Goal: Information Seeking & Learning: Find specific fact

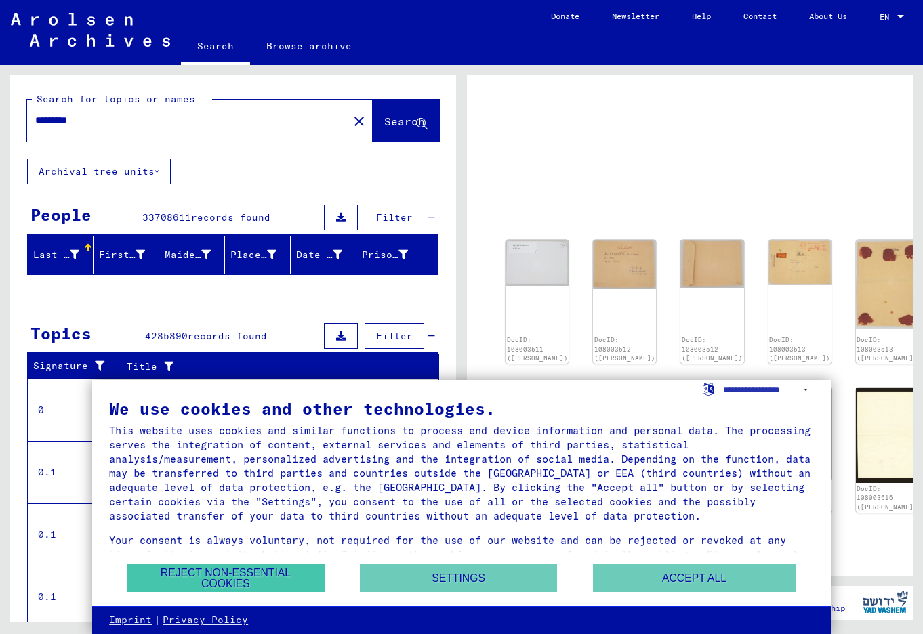
click at [262, 575] on button "Reject non-essential cookies" at bounding box center [225, 578] width 197 height 28
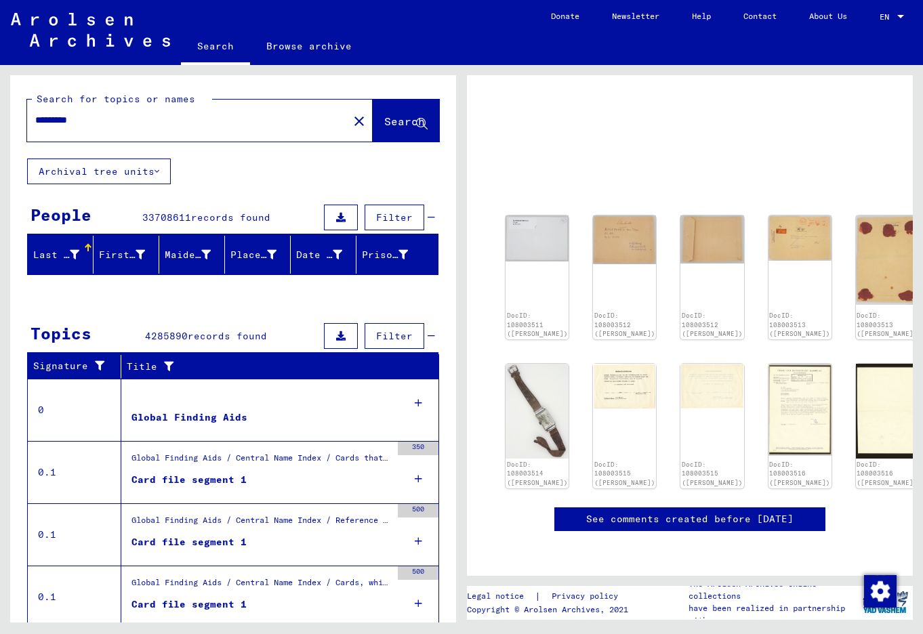
scroll to position [112, 0]
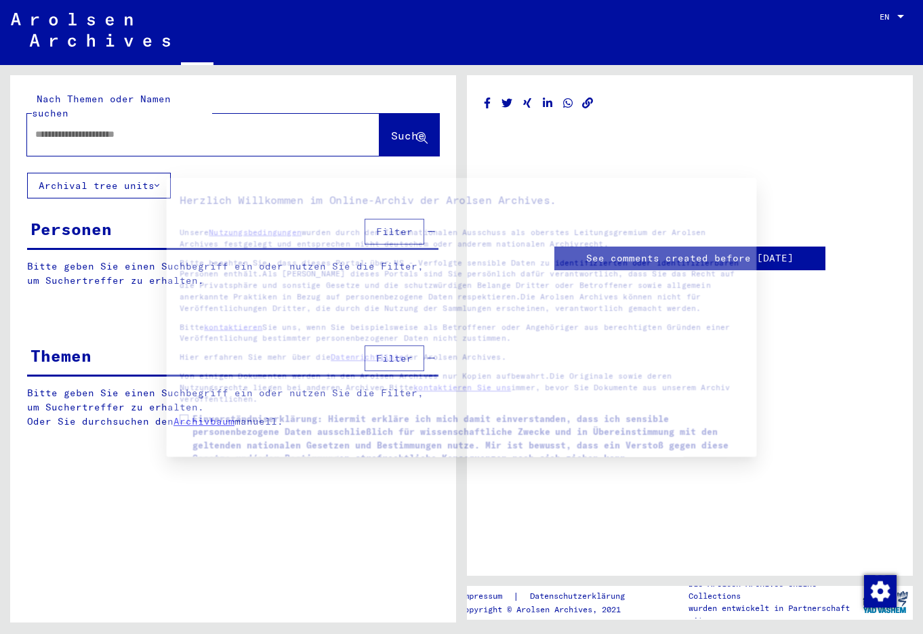
type input "*********"
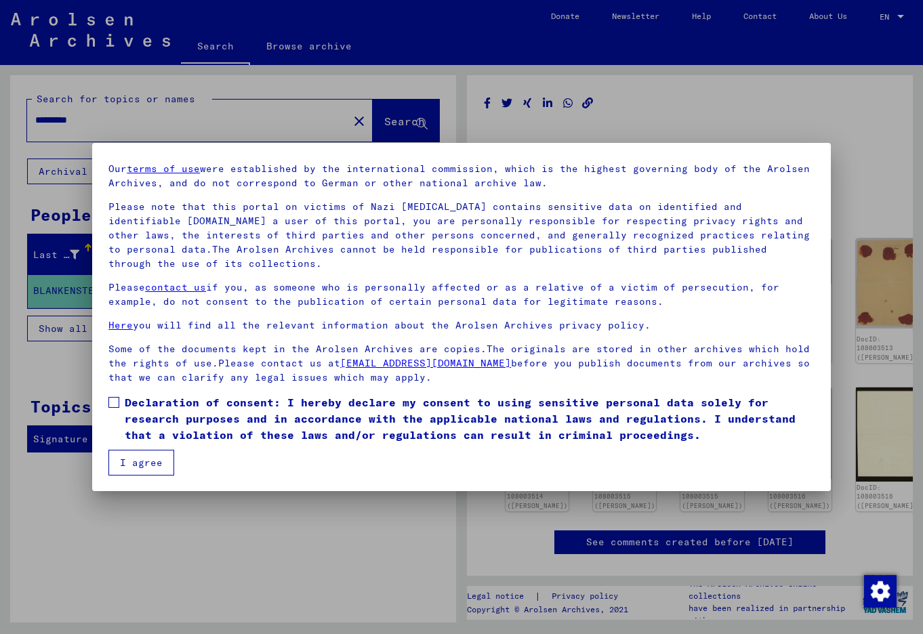
scroll to position [42, 0]
click at [138, 457] on button "I agree" at bounding box center [141, 463] width 66 height 26
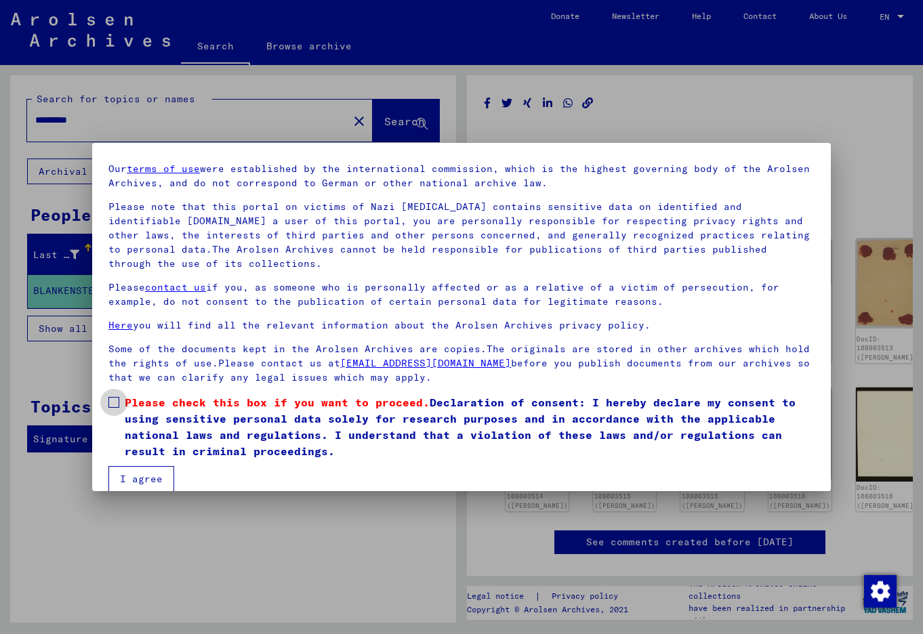
click at [119, 401] on span at bounding box center [113, 402] width 11 height 11
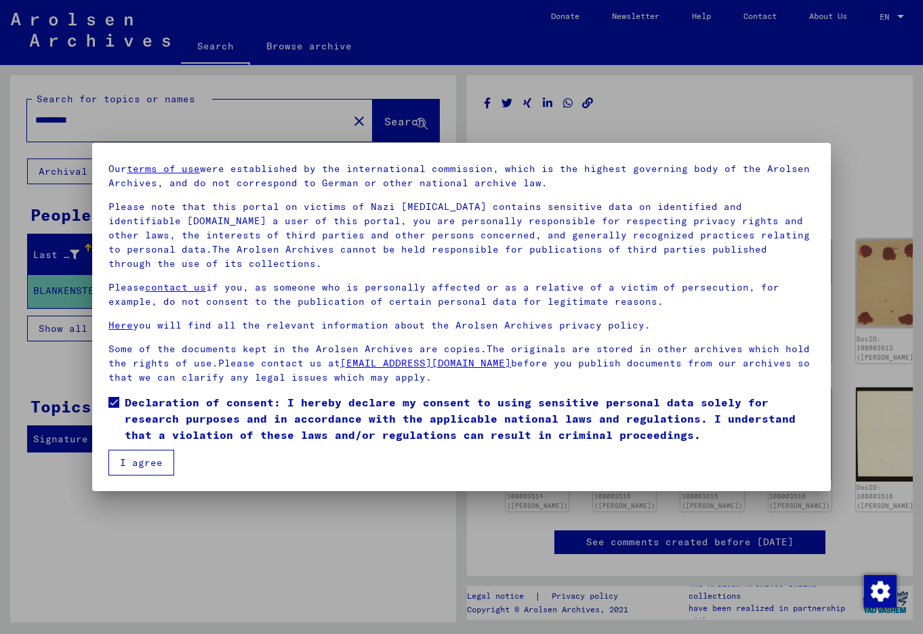
click at [148, 463] on button "I agree" at bounding box center [141, 463] width 66 height 26
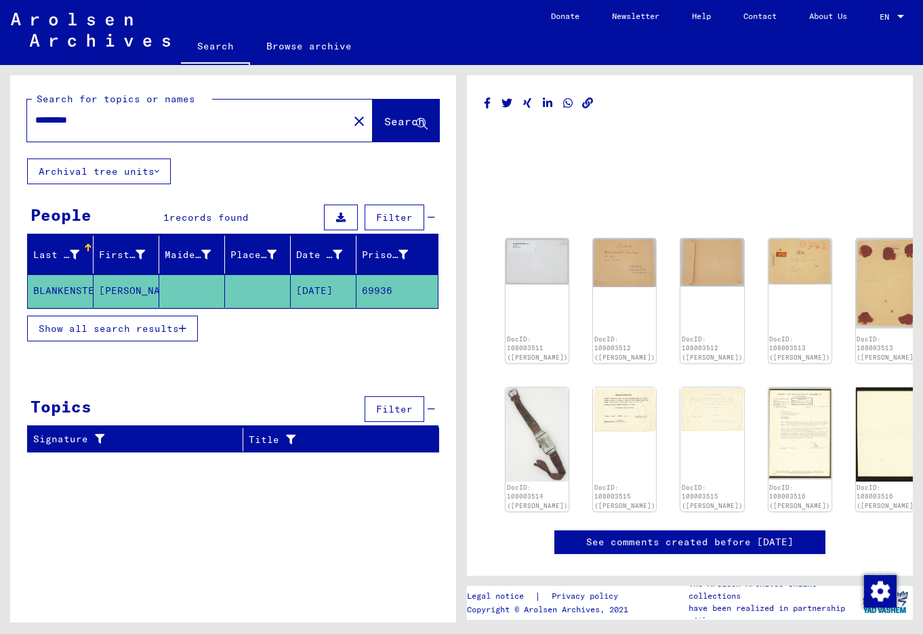
scroll to position [0, 0]
click at [600, 455] on div "DocID: 108003515 ([PERSON_NAME])" at bounding box center [624, 449] width 66 height 131
click at [693, 388] on img at bounding box center [712, 407] width 66 height 47
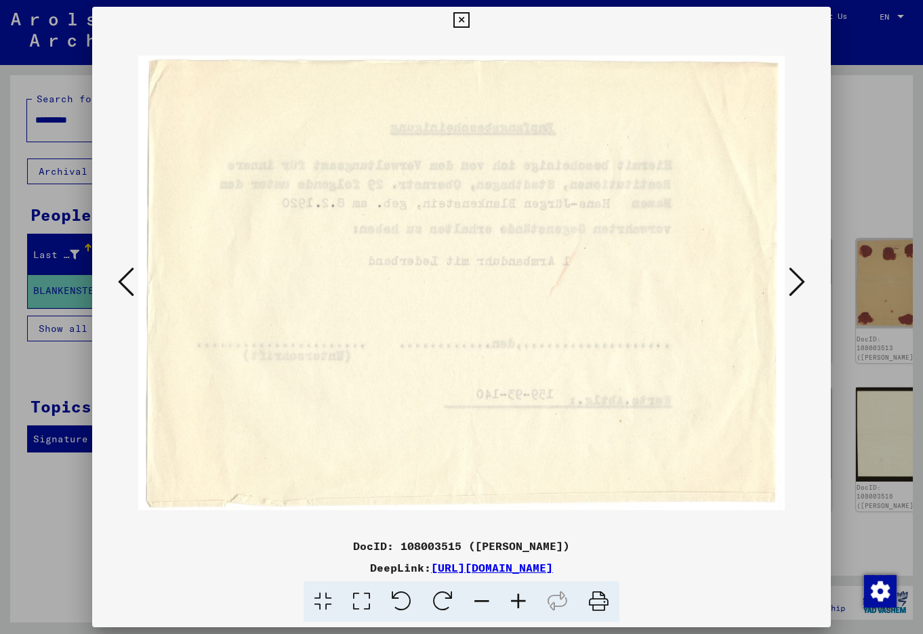
click at [897, 156] on div at bounding box center [461, 317] width 923 height 634
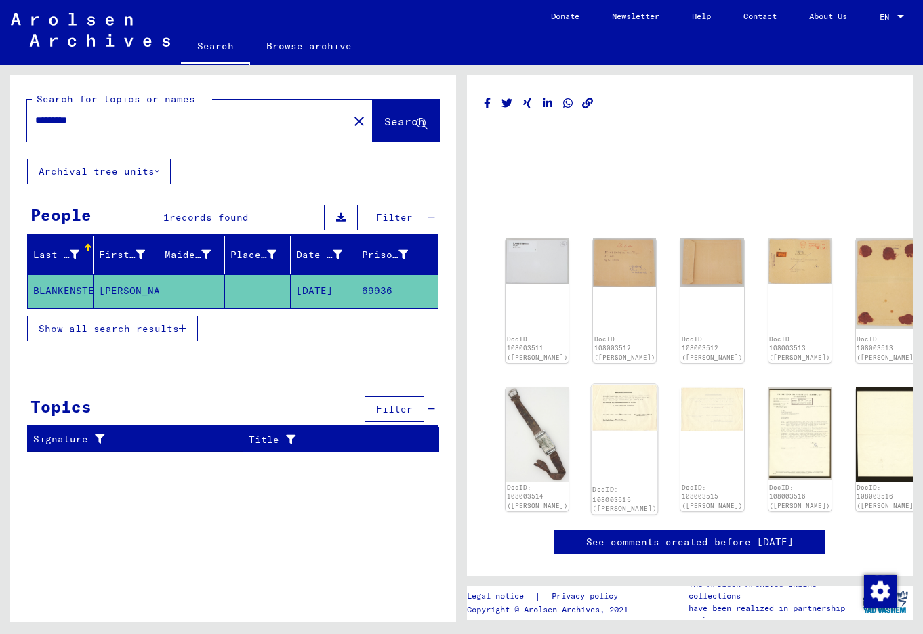
click at [601, 401] on img at bounding box center [624, 407] width 66 height 47
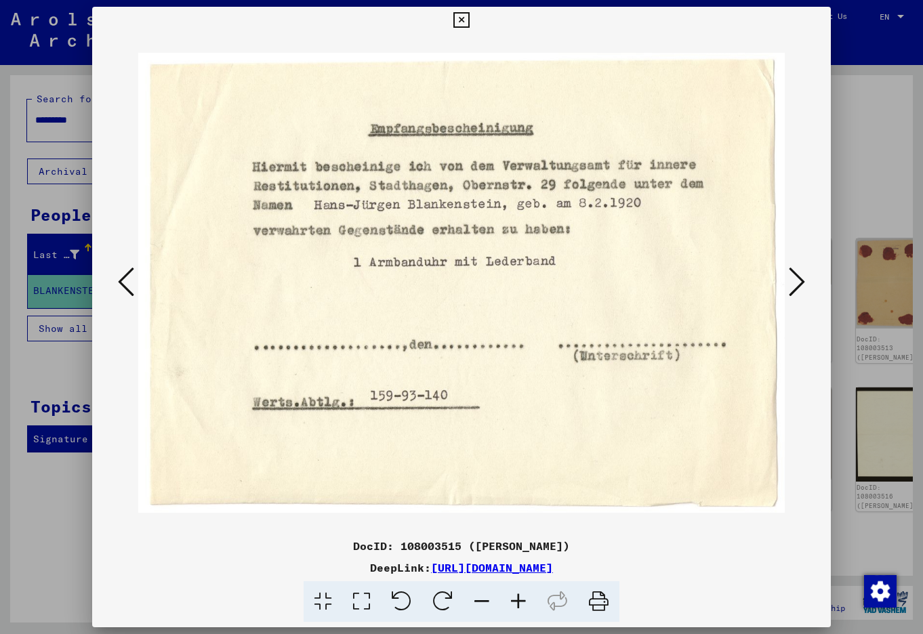
click at [866, 117] on div at bounding box center [461, 317] width 923 height 634
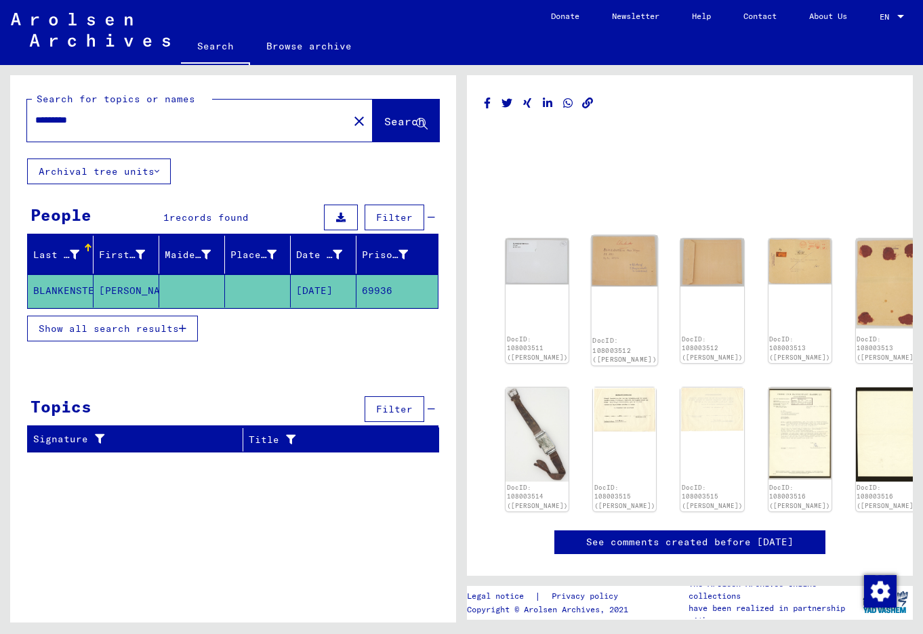
click at [591, 259] on img at bounding box center [624, 261] width 66 height 51
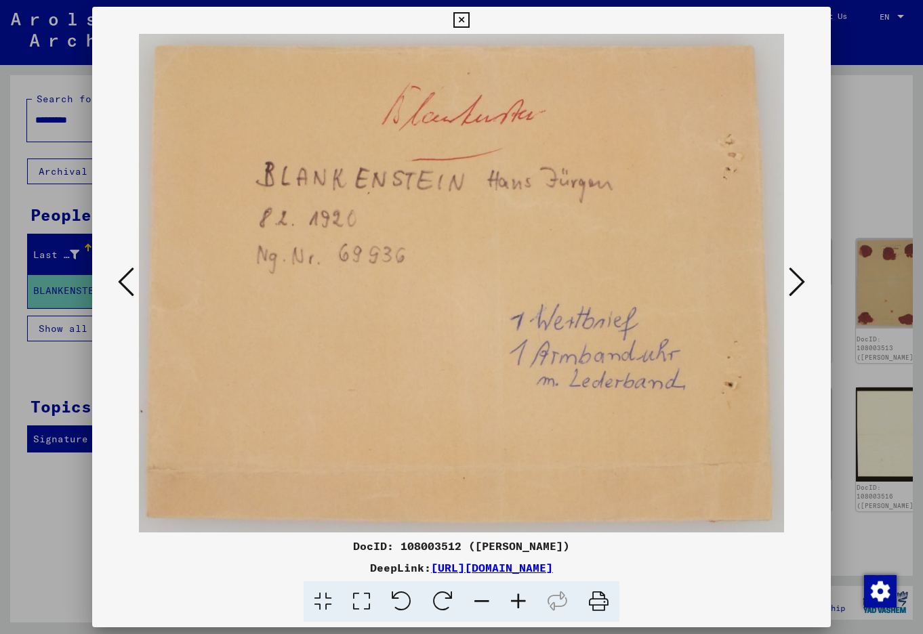
click at [871, 170] on div at bounding box center [461, 317] width 923 height 634
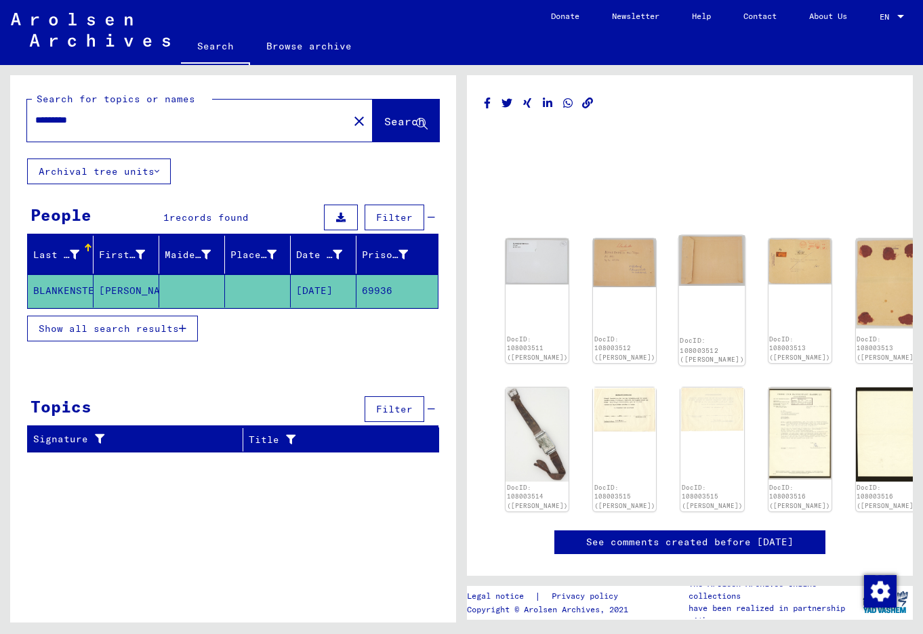
click at [692, 250] on img at bounding box center [712, 261] width 66 height 51
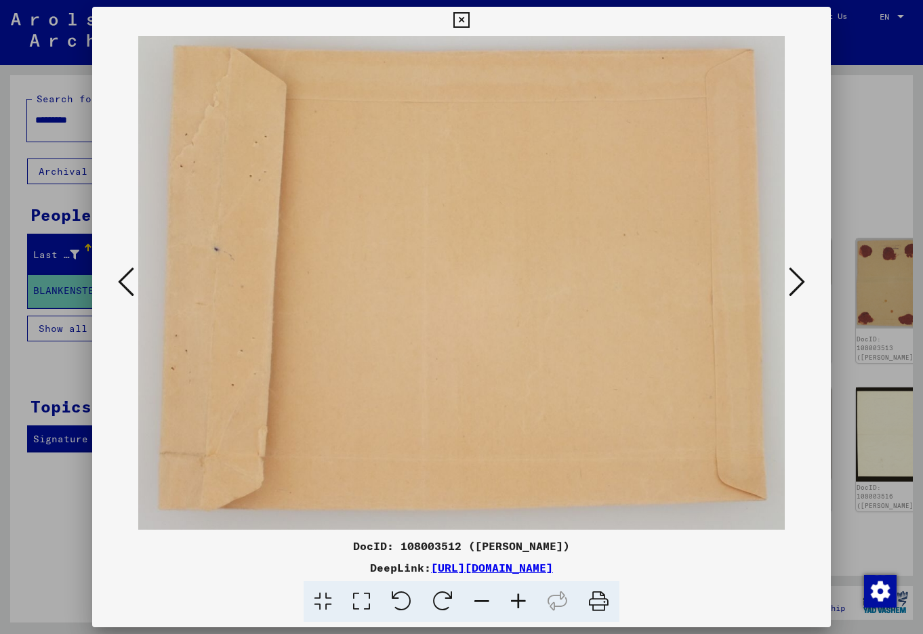
click at [894, 157] on div at bounding box center [461, 317] width 923 height 634
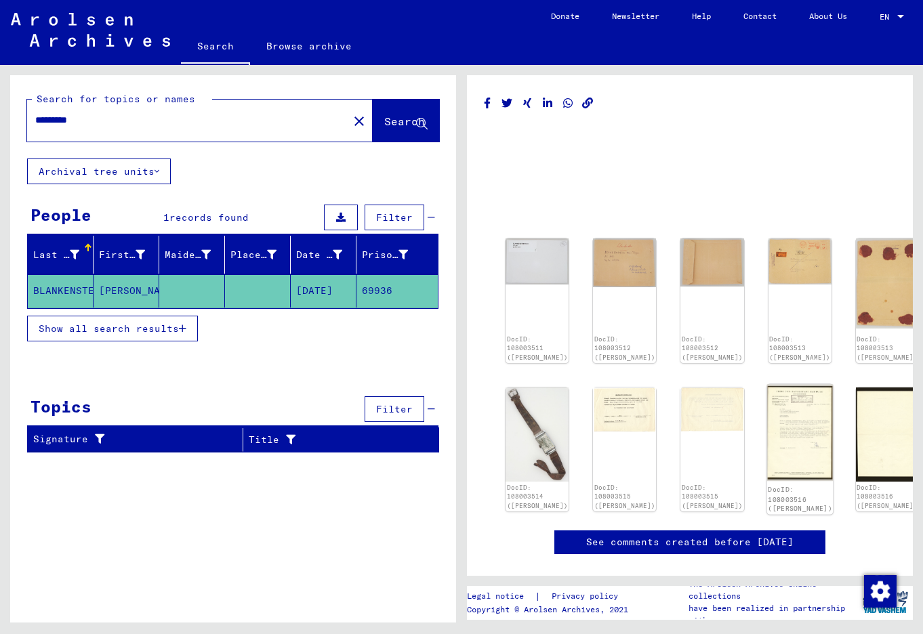
click at [766, 396] on img at bounding box center [799, 432] width 66 height 97
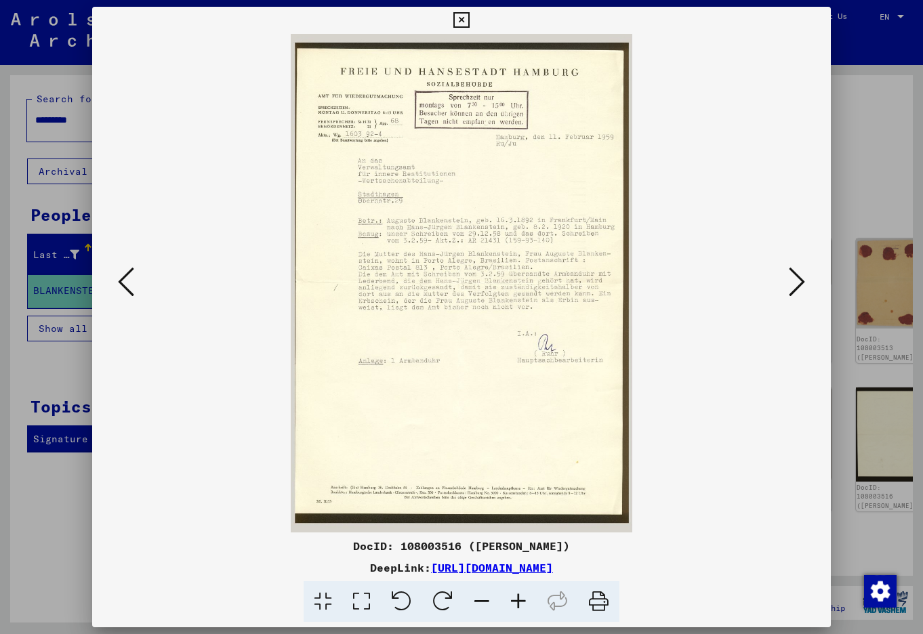
click at [794, 300] on button at bounding box center [796, 283] width 24 height 39
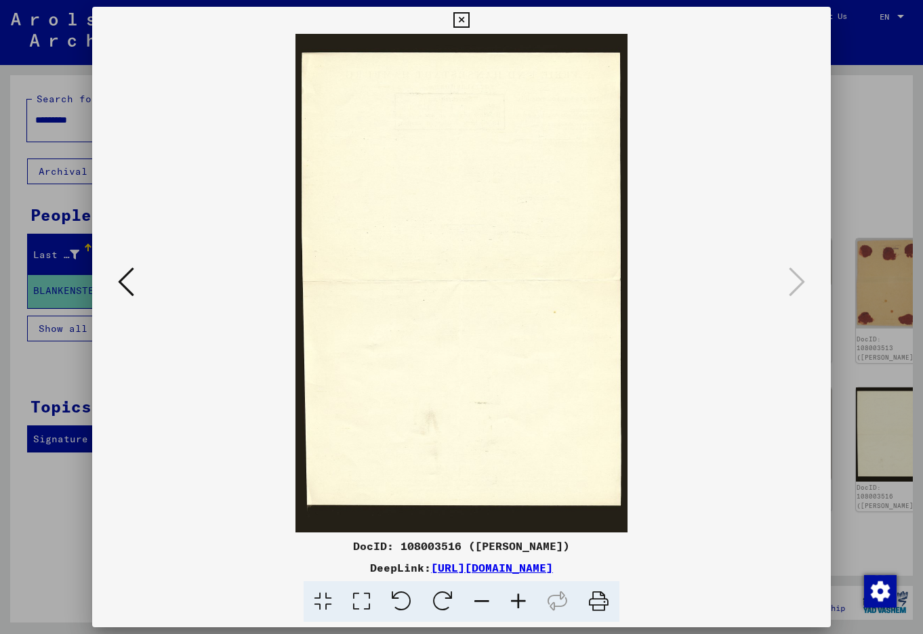
click at [908, 142] on div at bounding box center [461, 317] width 923 height 634
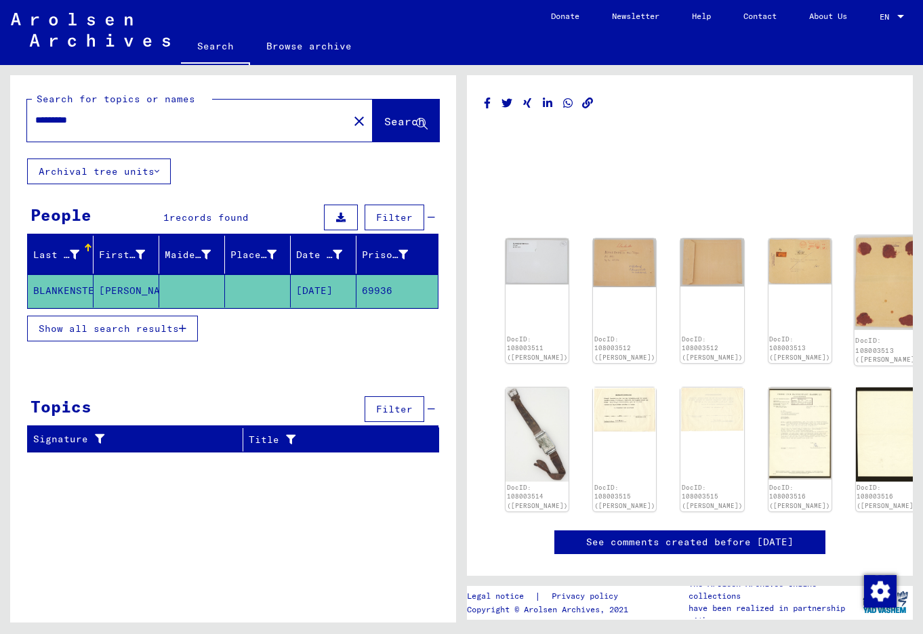
click at [854, 295] on img at bounding box center [887, 283] width 66 height 94
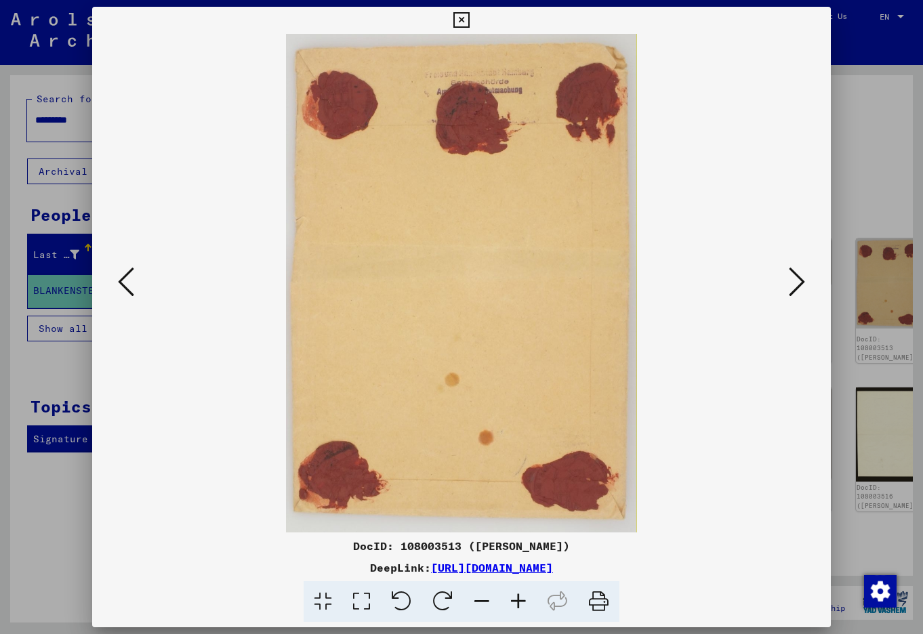
click at [857, 259] on div at bounding box center [461, 317] width 923 height 634
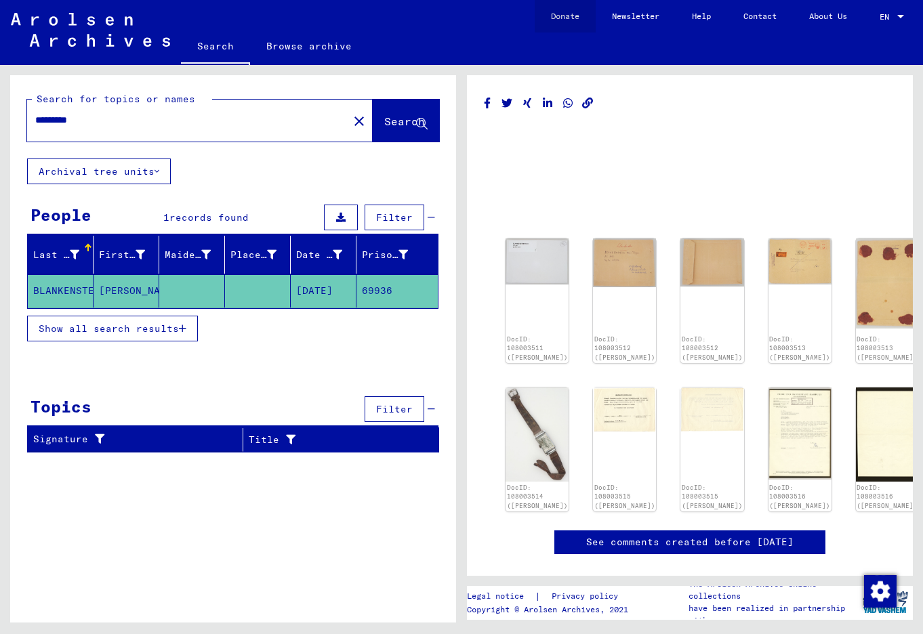
click at [565, 16] on link "Donate" at bounding box center [564, 16] width 61 height 33
click at [619, 62] on mat-toolbar "Search Browse archive Detailed questions/information about the documents? Send …" at bounding box center [461, 32] width 923 height 65
